Goal: Find specific page/section: Find specific page/section

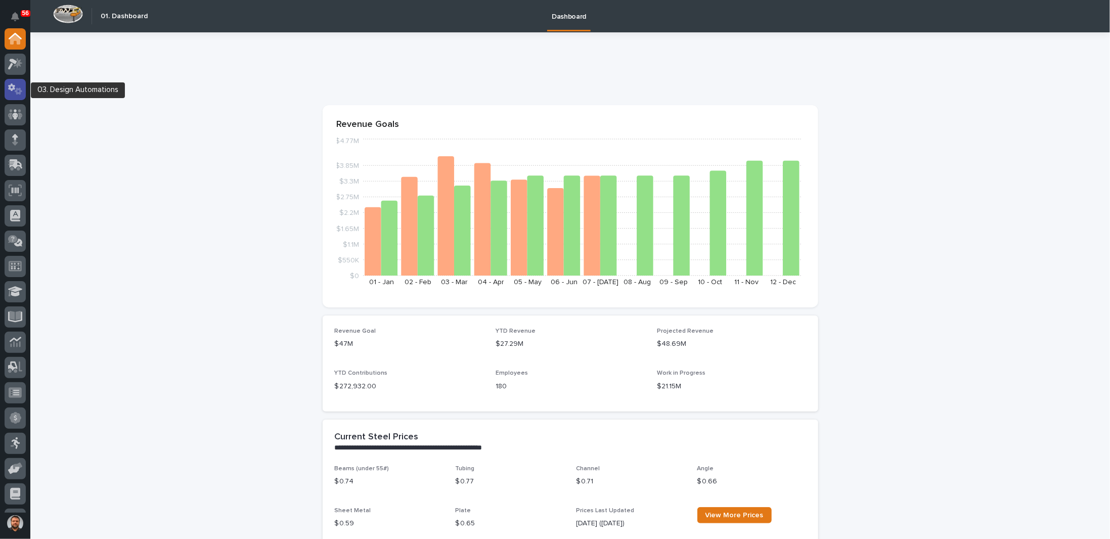
click at [19, 91] on icon at bounding box center [15, 89] width 15 height 12
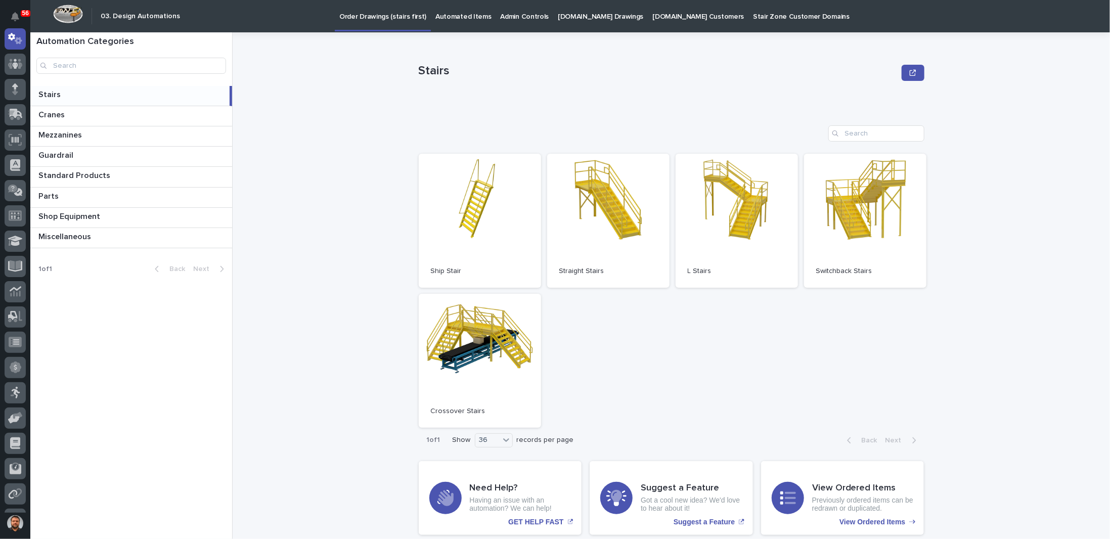
click at [451, 17] on p "Automated Items" at bounding box center [463, 10] width 56 height 21
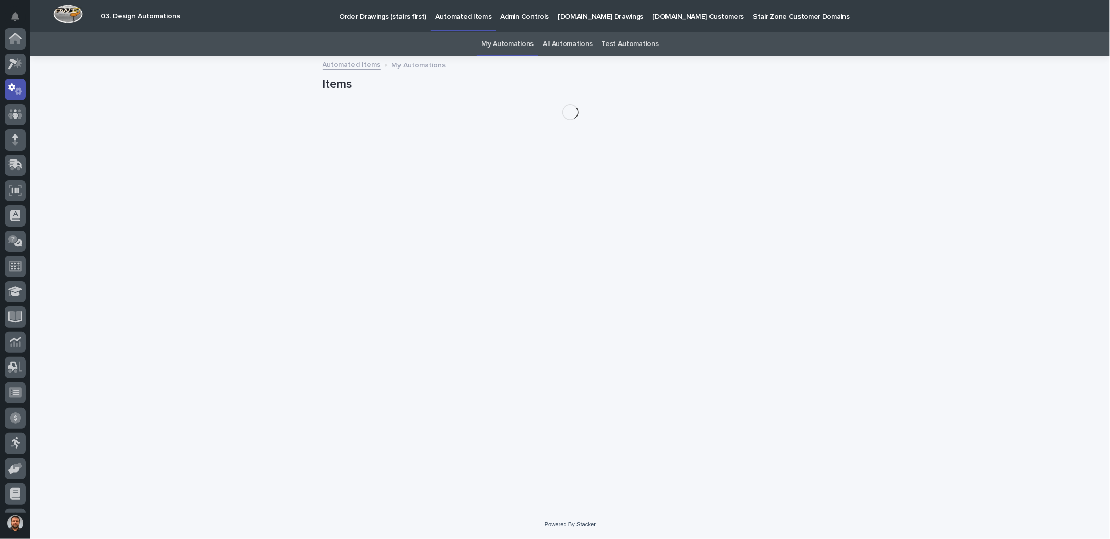
scroll to position [51, 0]
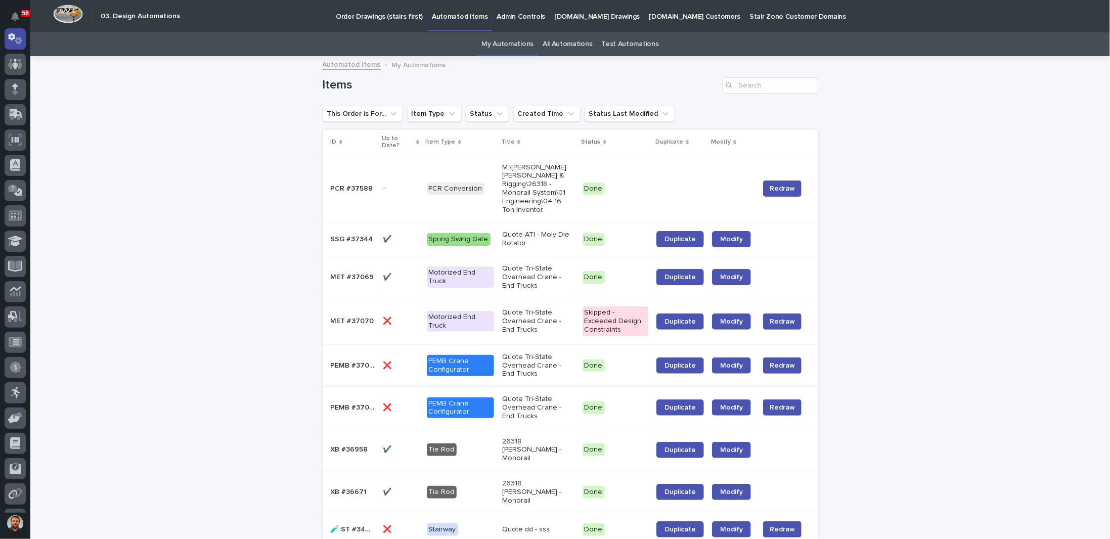
click at [21, 48] on link at bounding box center [15, 38] width 21 height 21
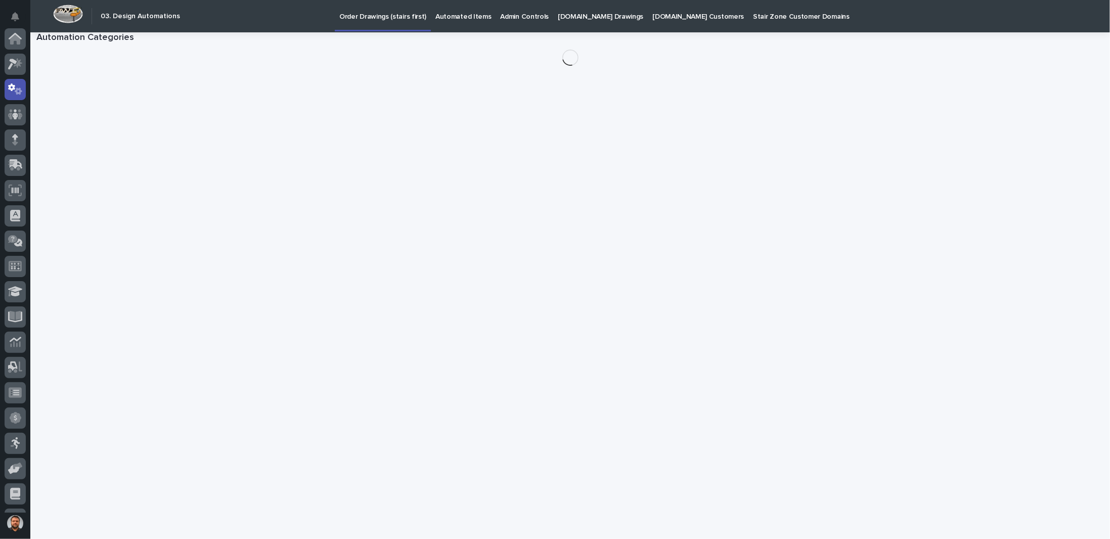
scroll to position [51, 0]
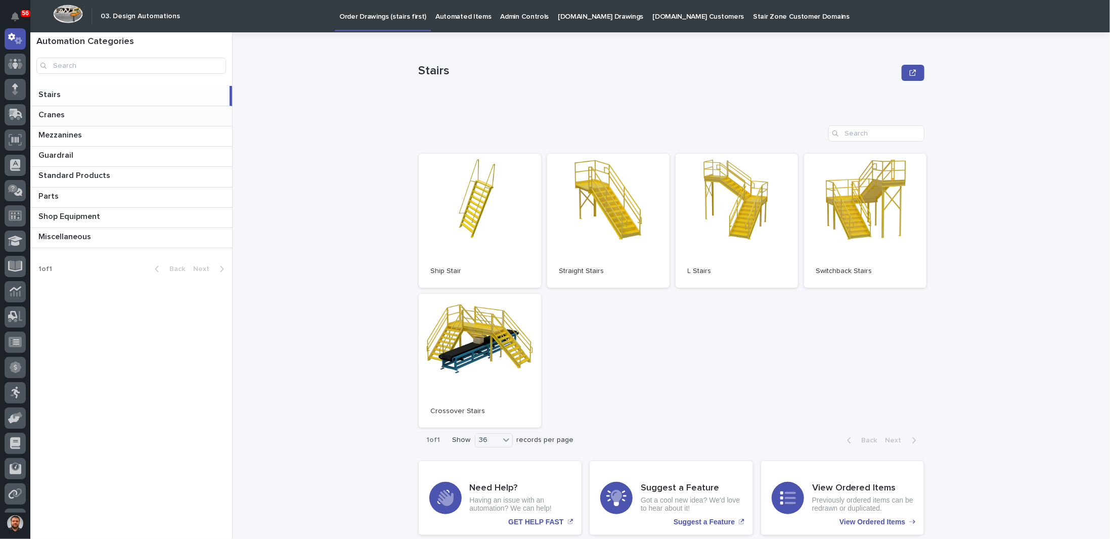
click at [53, 116] on p "Cranes" at bounding box center [52, 114] width 28 height 12
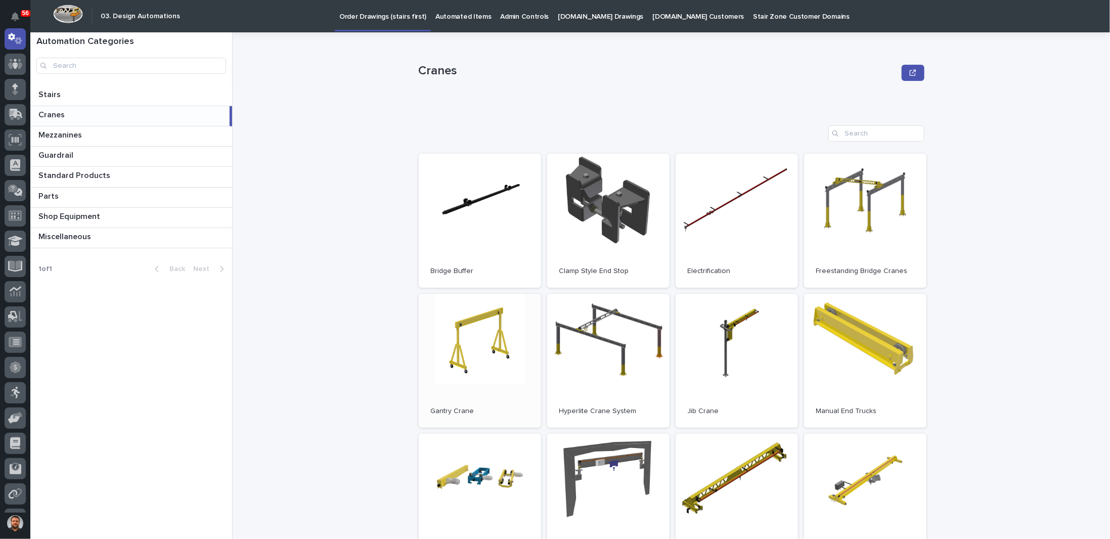
click at [483, 344] on link "Open" at bounding box center [480, 361] width 122 height 134
